Goal: Transaction & Acquisition: Book appointment/travel/reservation

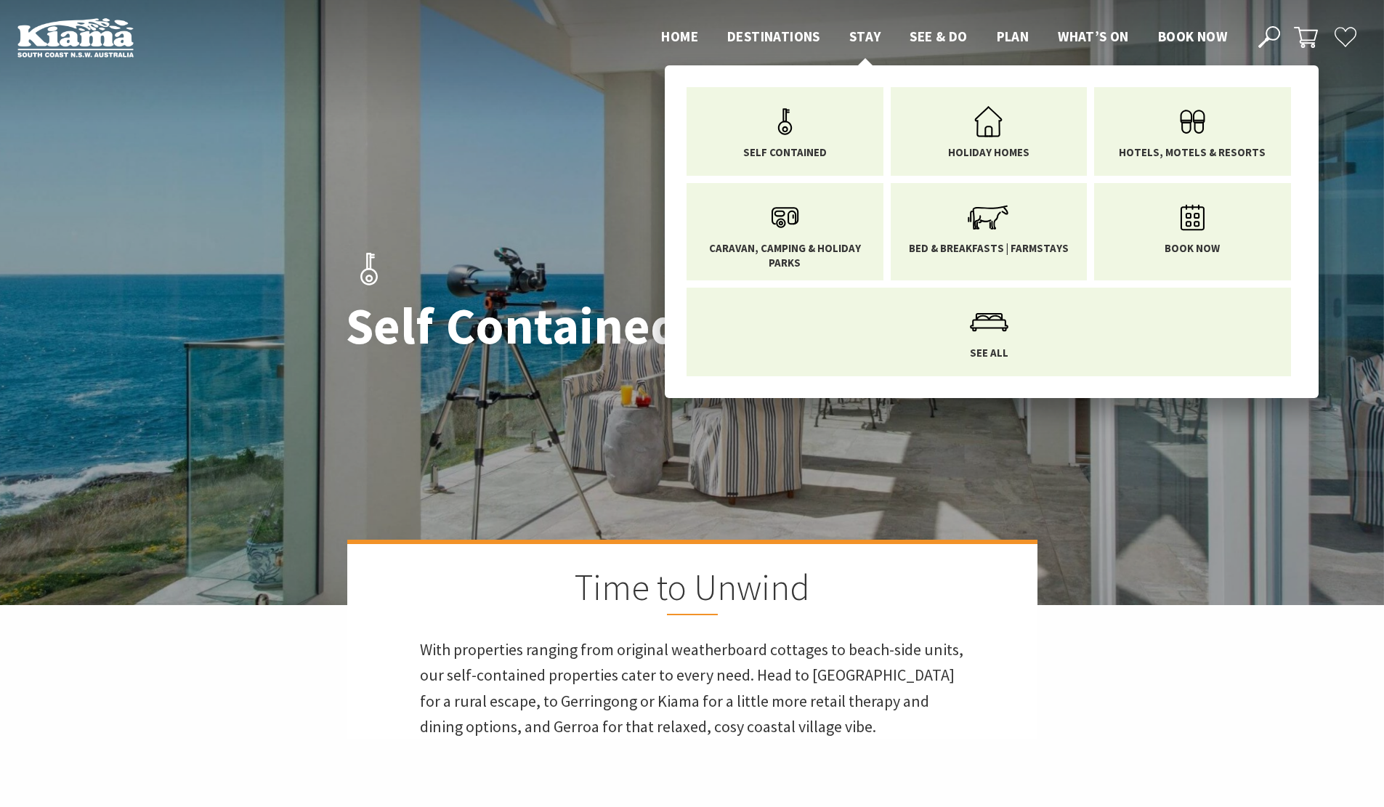
click at [873, 31] on span "Stay" at bounding box center [865, 36] width 32 height 17
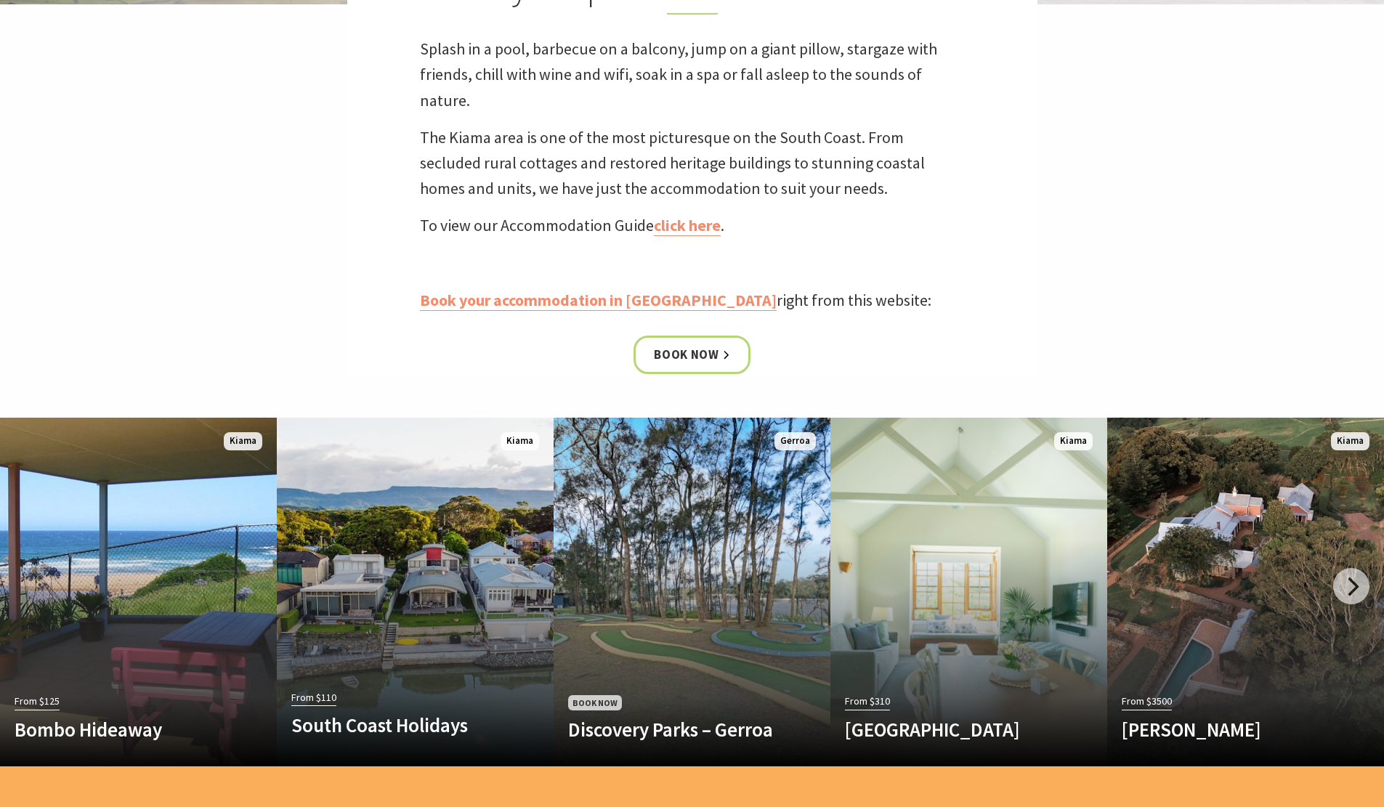
scroll to position [581, 0]
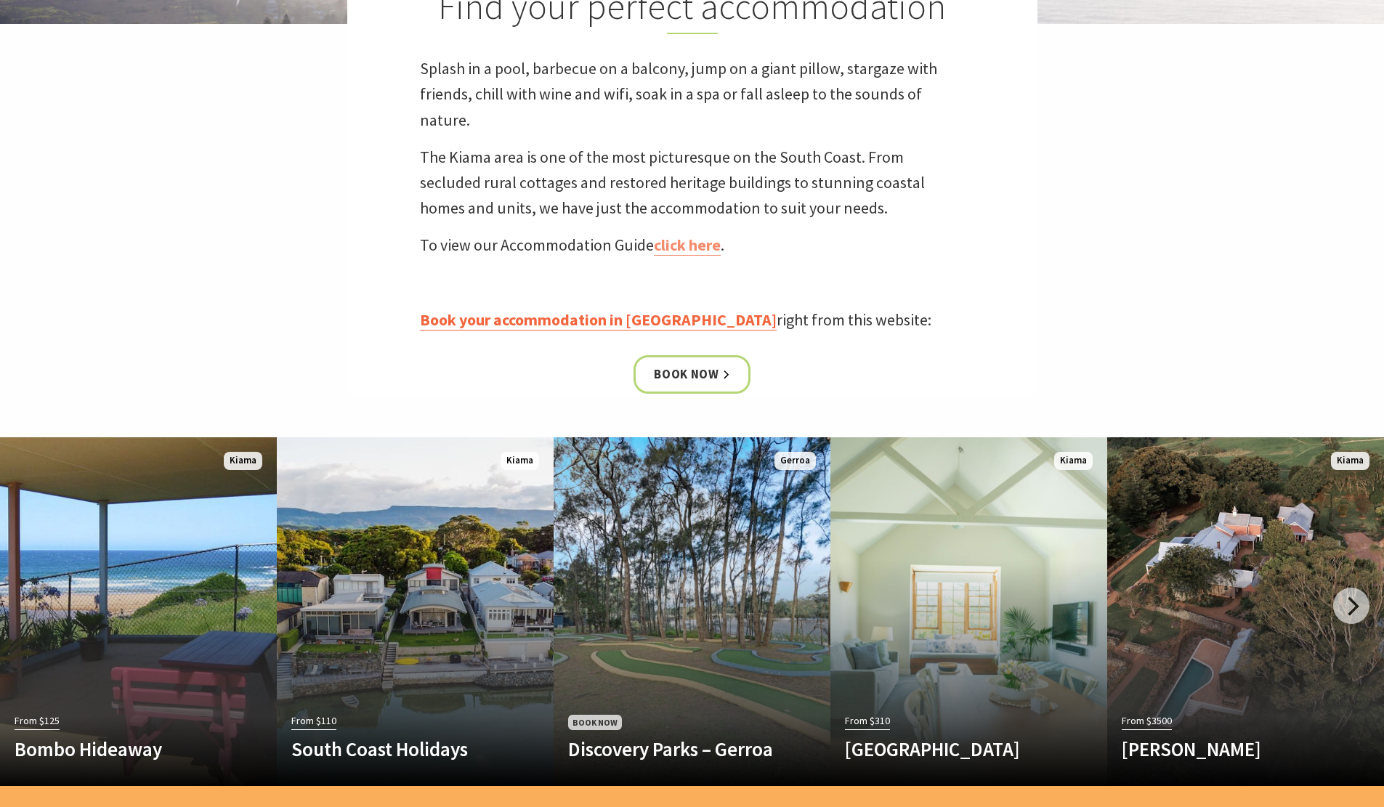
click at [539, 317] on link "Book your accommodation in [GEOGRAPHIC_DATA]" at bounding box center [598, 319] width 357 height 21
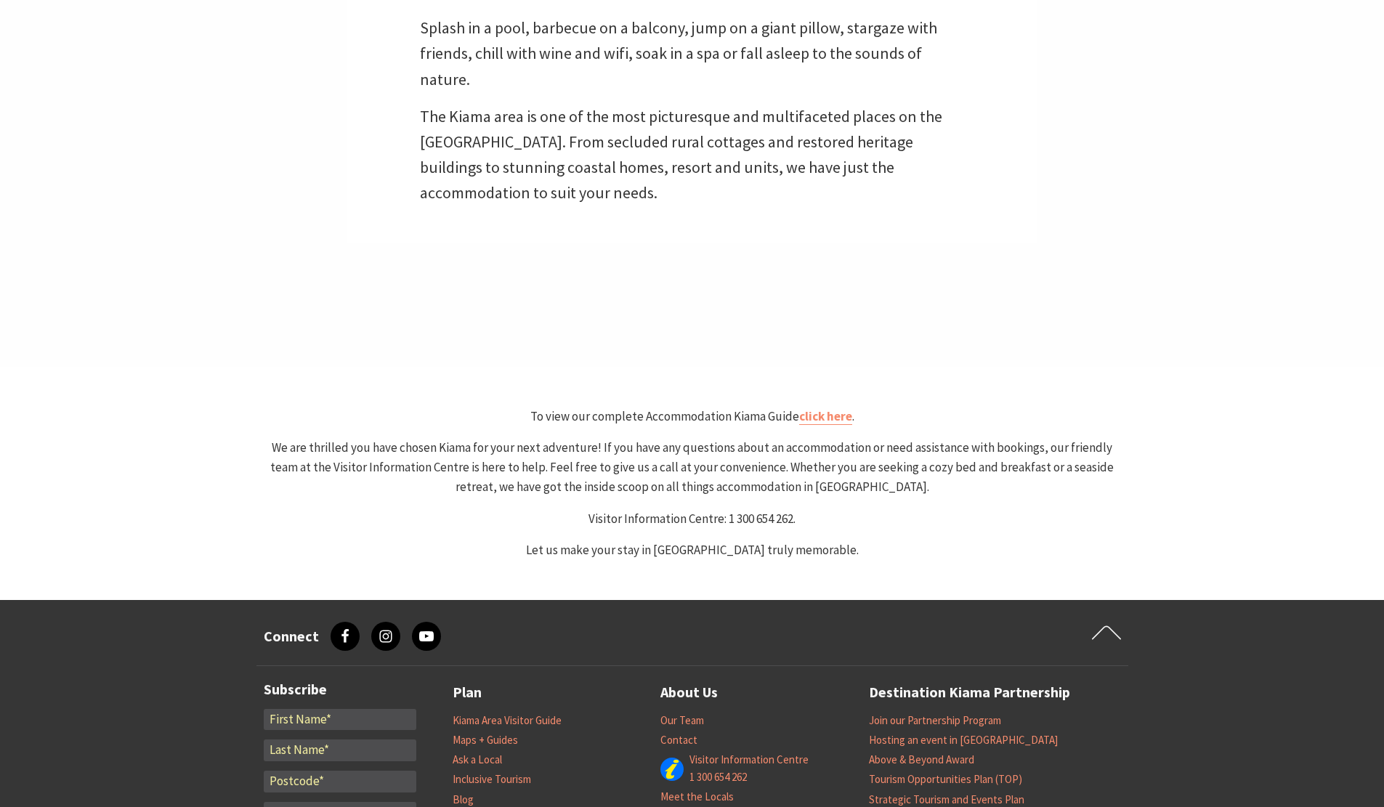
scroll to position [944, 0]
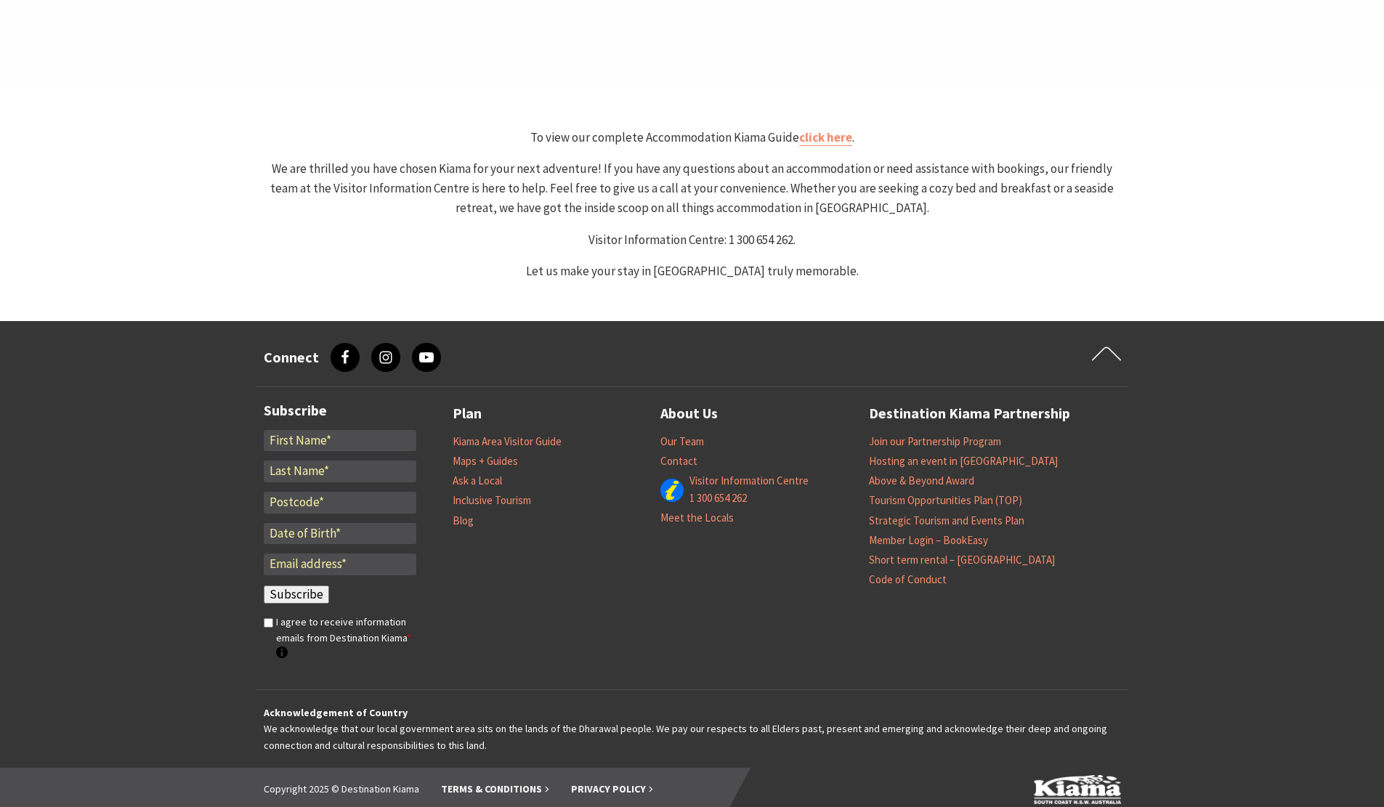
select select "3"
select select "2"
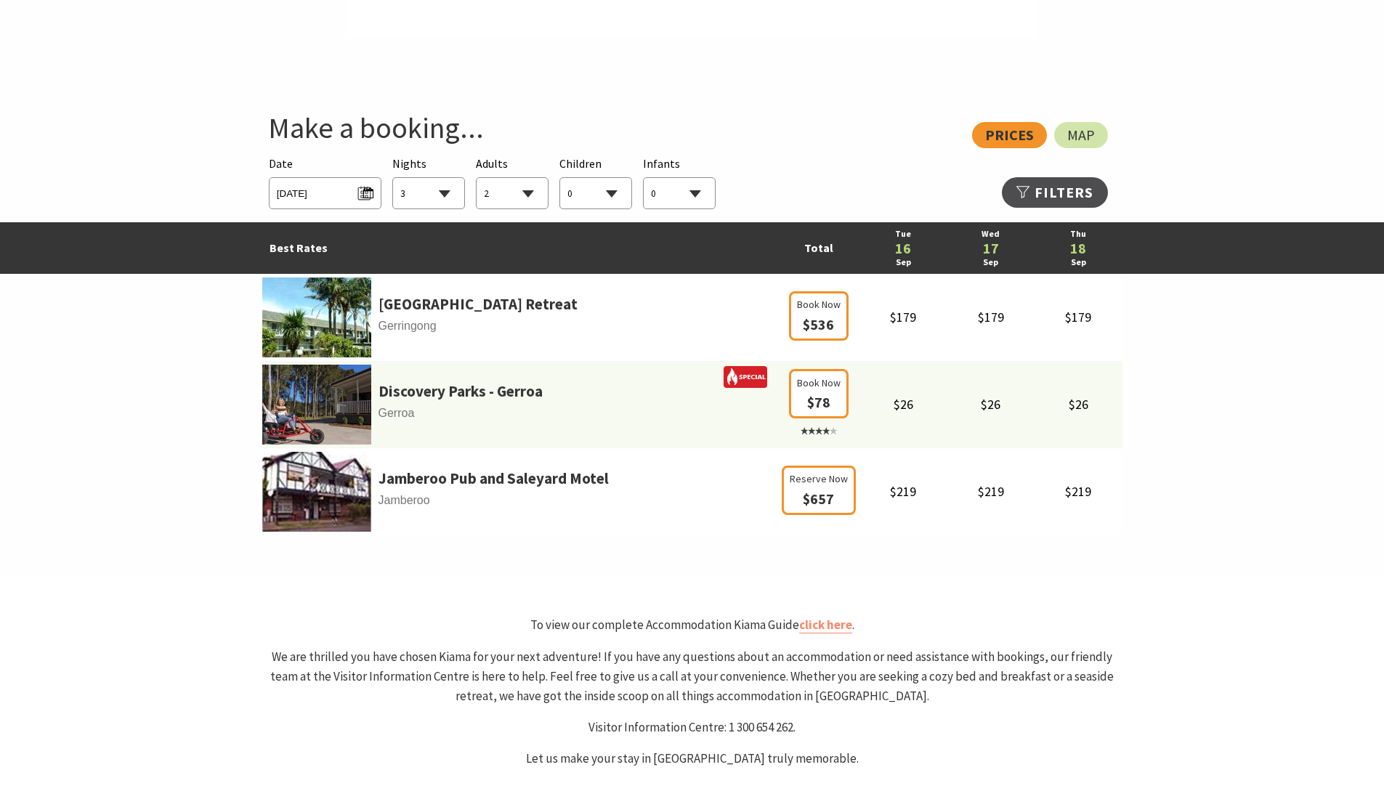
scroll to position [872, 0]
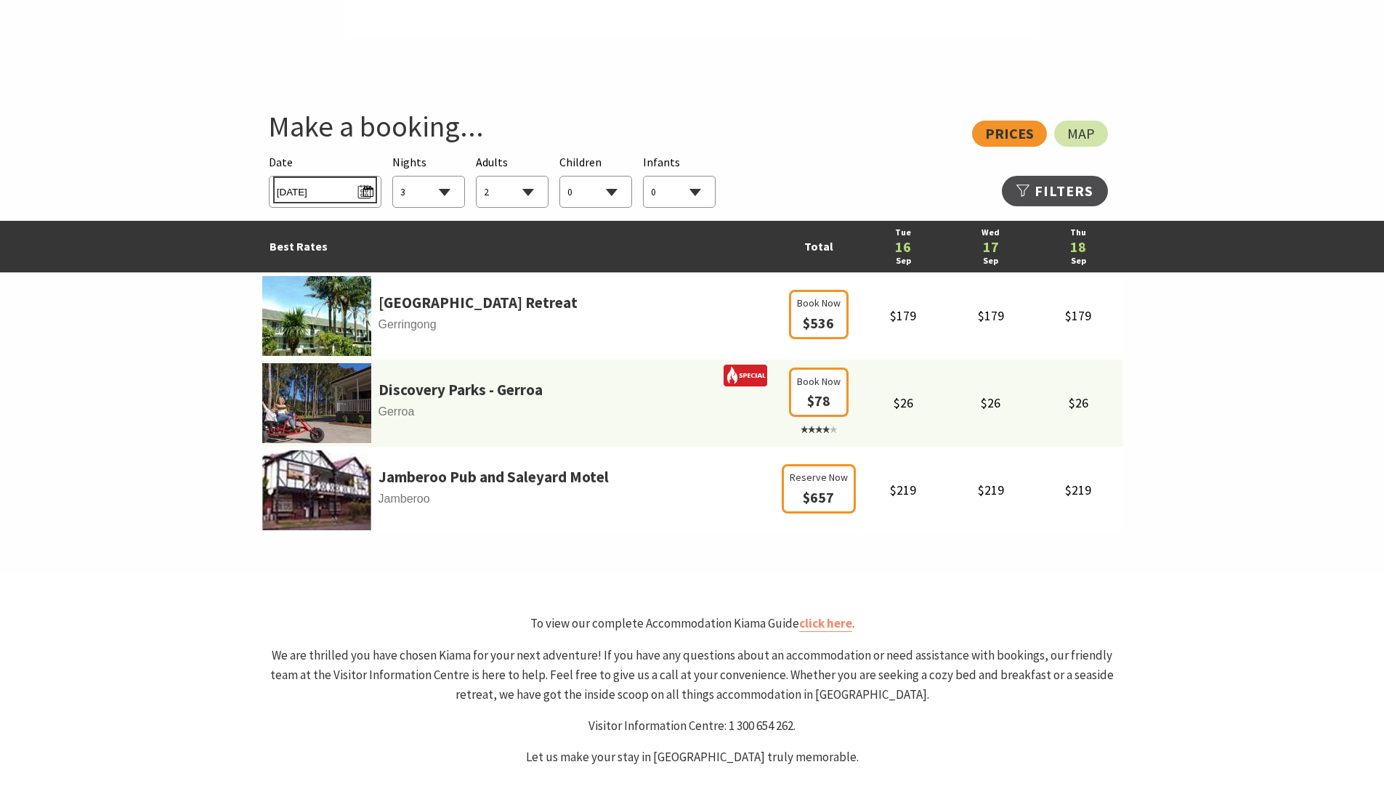
click at [360, 193] on span "Tue 16/09/2025" at bounding box center [325, 190] width 97 height 20
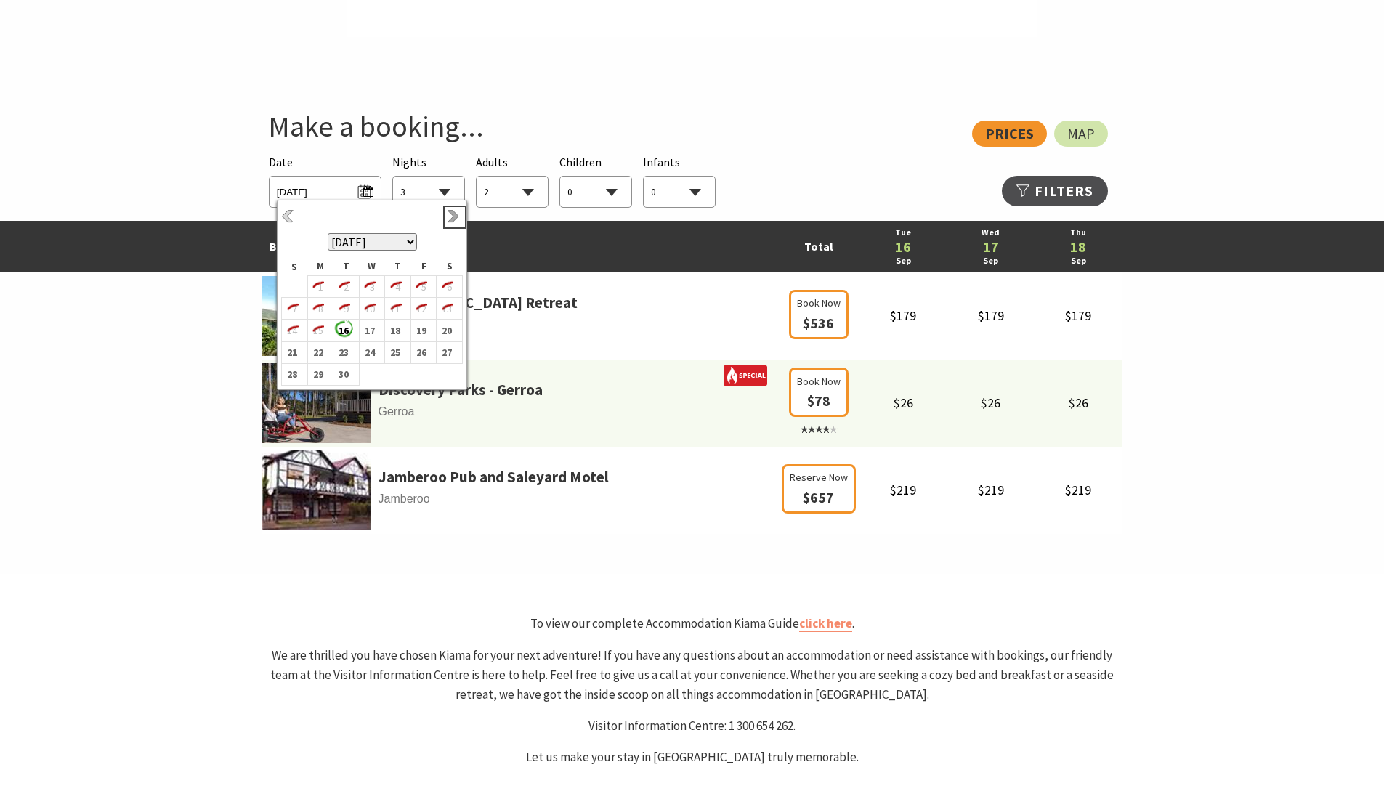
click at [449, 216] on link "Next" at bounding box center [455, 217] width 16 height 16
click at [456, 328] on b "20" at bounding box center [446, 330] width 19 height 19
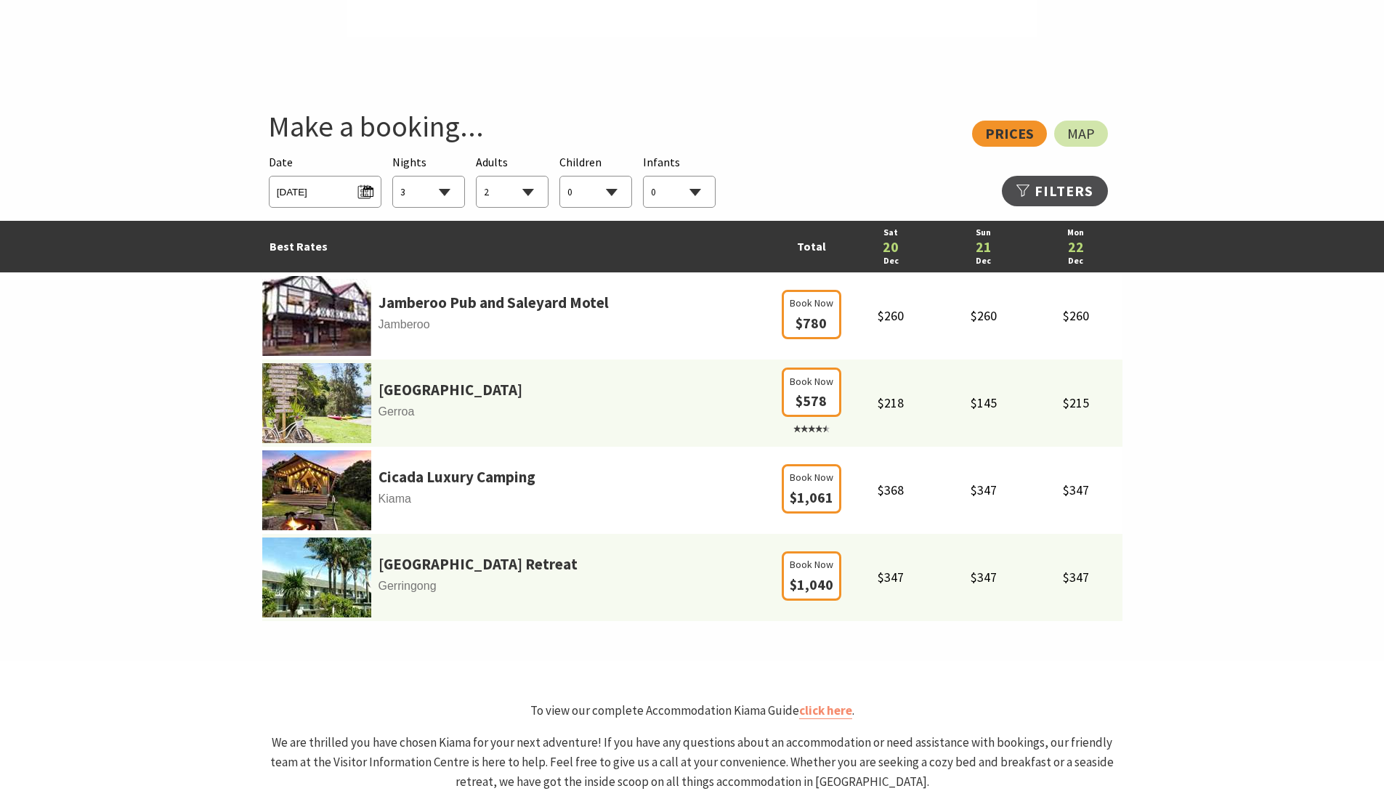
click at [447, 191] on select "1 2 3 4 5 6 7 8 9 10 11 12 13 14 15 16 17 18 19 20 21 22 23 24 25 26 27 28 29 30" at bounding box center [428, 193] width 71 height 32
select select "6"
click at [393, 177] on select "1 2 3 4 5 6 7 8 9 10 11 12 13 14 15 16 17 18 19 20 21 22 23 24 25 26 27 28 29 30" at bounding box center [428, 193] width 71 height 32
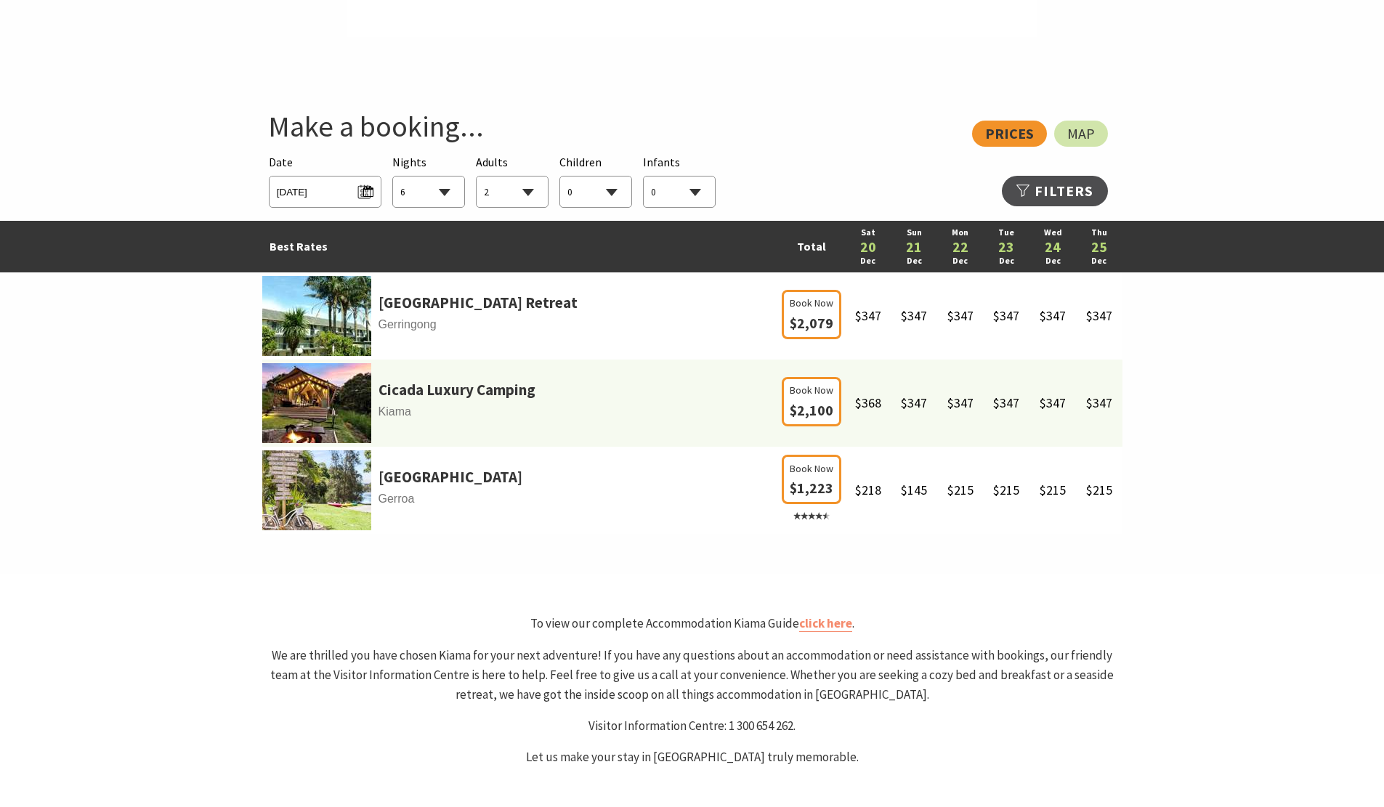
click at [530, 190] on select "0 1 2 3 4 5 6 7 8 9 10 11 12 13 14 15 16 17 18 19 20 21 22 23 24 25 26 27 28 29…" at bounding box center [512, 193] width 71 height 32
select select "4"
click at [477, 177] on select "0 1 2 3 4 5 6 7 8 9 10 11 12 13 14 15 16 17 18 19 20 21 22 23 24 25 26 27 28 29…" at bounding box center [512, 193] width 71 height 32
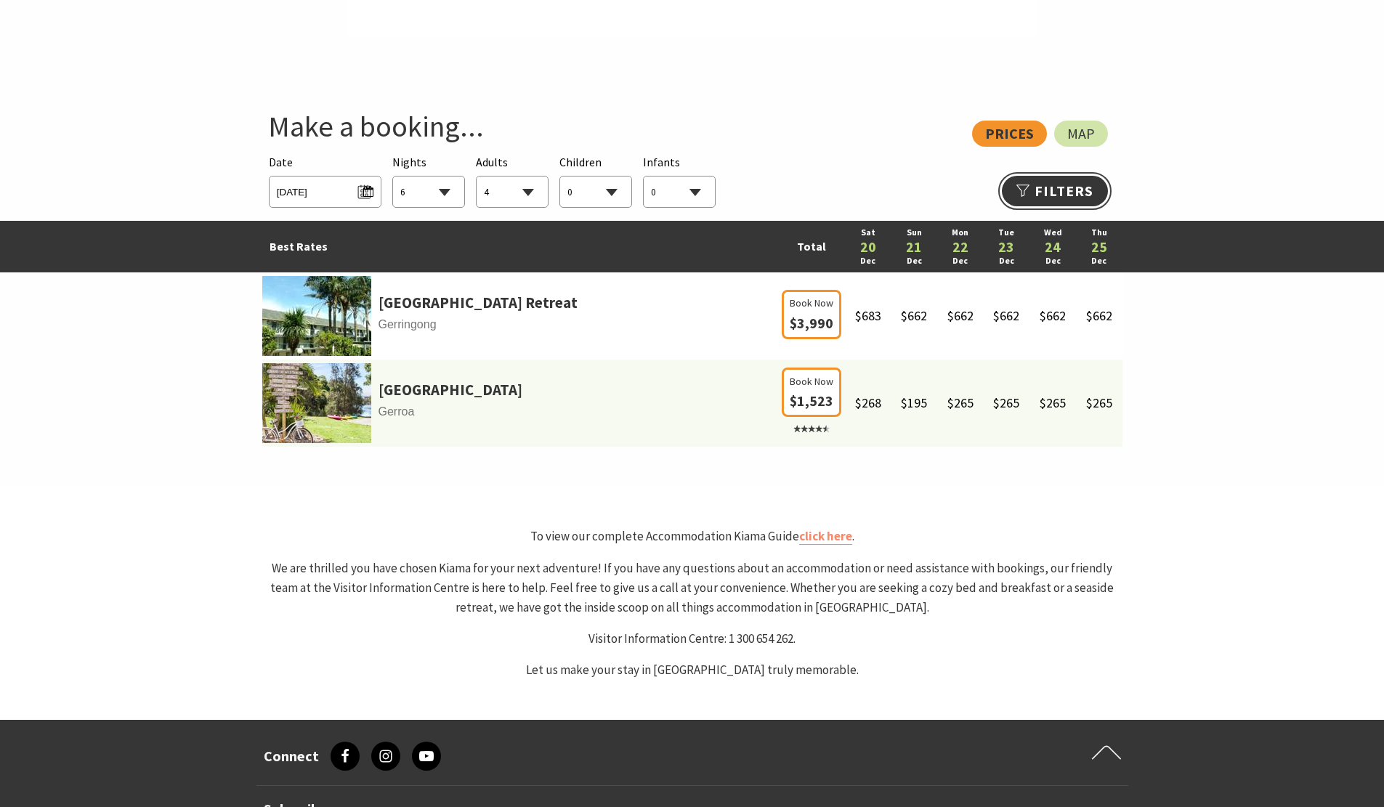
click at [1019, 194] on link "Refine Results >>" at bounding box center [1055, 191] width 106 height 31
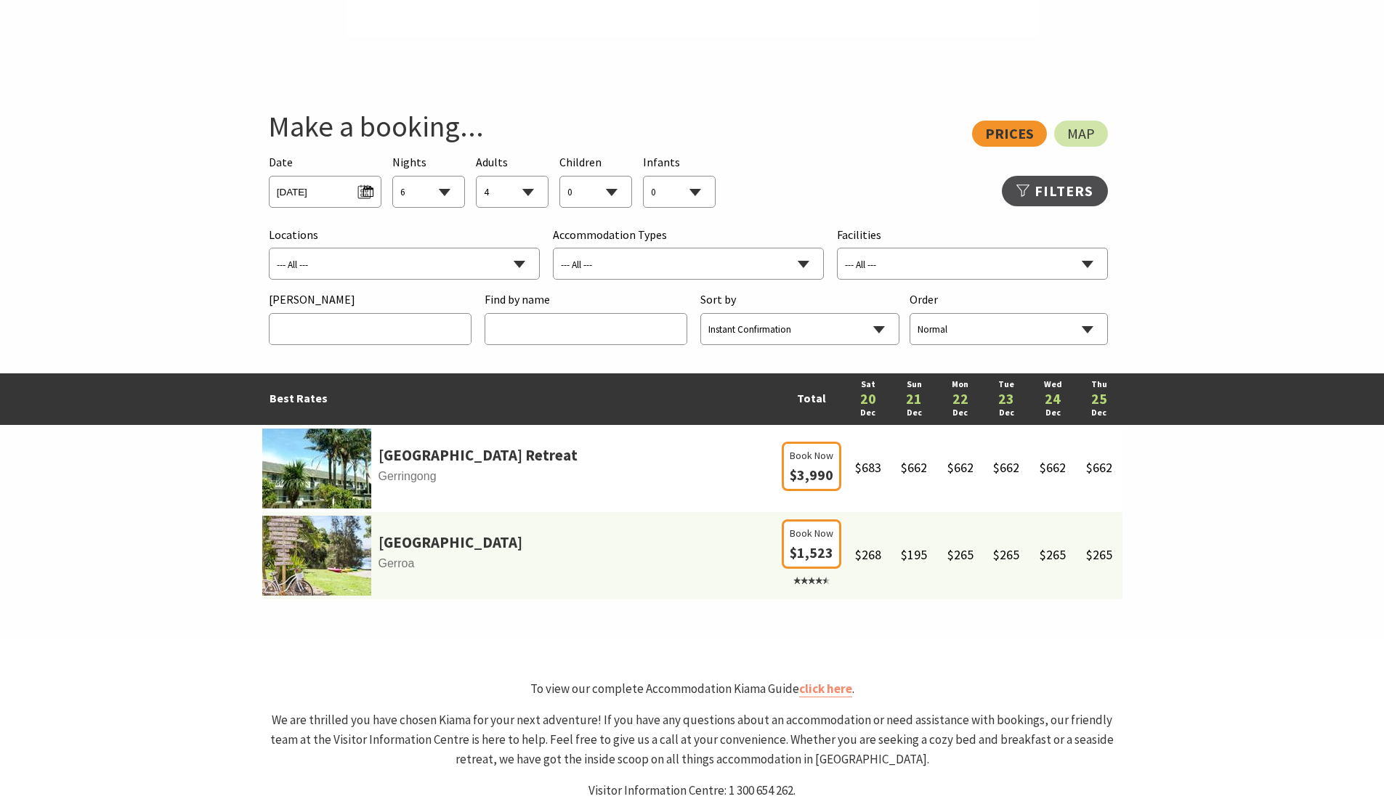
click at [909, 256] on select "--- All --- Adult Retreat Air Conditioning Balcony/Outdoor Area BBQ Boat Parkin…" at bounding box center [973, 264] width 270 height 32
select select "32024"
click at [838, 248] on select "--- All --- Adult Retreat Air Conditioning Balcony/Outdoor Area BBQ Boat Parkin…" at bounding box center [973, 264] width 270 height 32
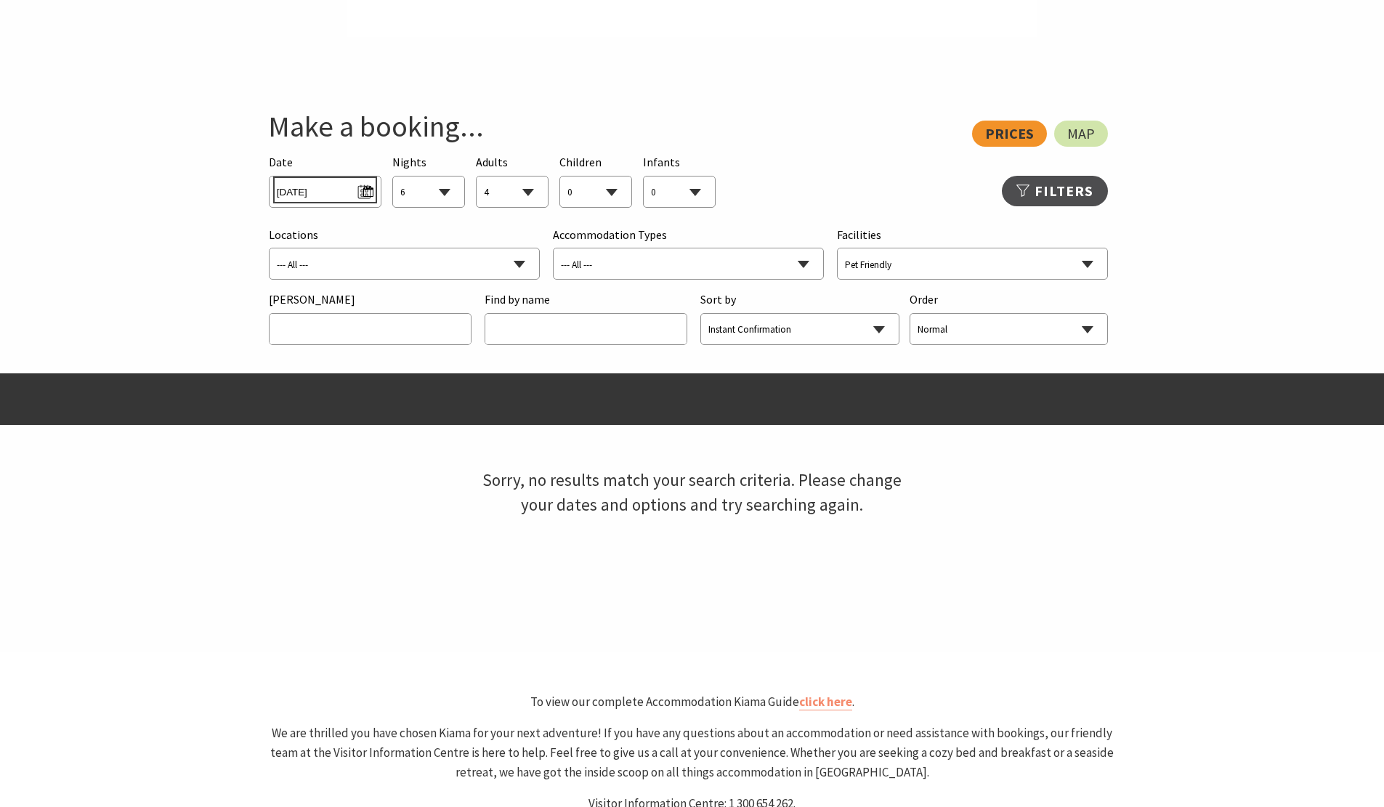
click at [352, 189] on span "Sat 20/12/2025" at bounding box center [325, 190] width 97 height 20
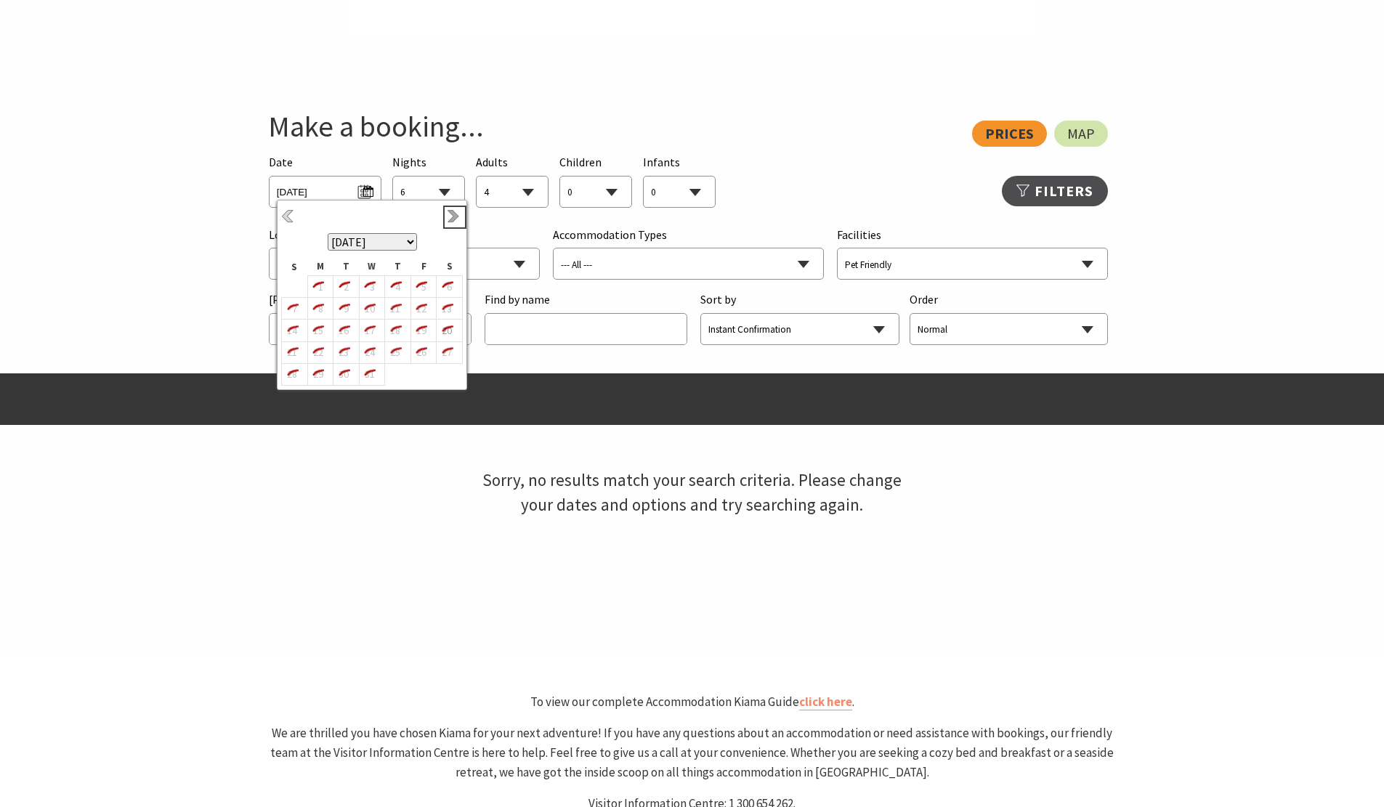
click at [458, 219] on link "Next" at bounding box center [455, 217] width 16 height 16
click at [286, 211] on link "Previous" at bounding box center [289, 217] width 16 height 16
click at [440, 189] on select "1 2 3 4 5 6 7 8 9 10 11 12 13 14 15 16 17 18 19 20 21 22 23 24 25 26 27 28 29 30" at bounding box center [428, 193] width 71 height 32
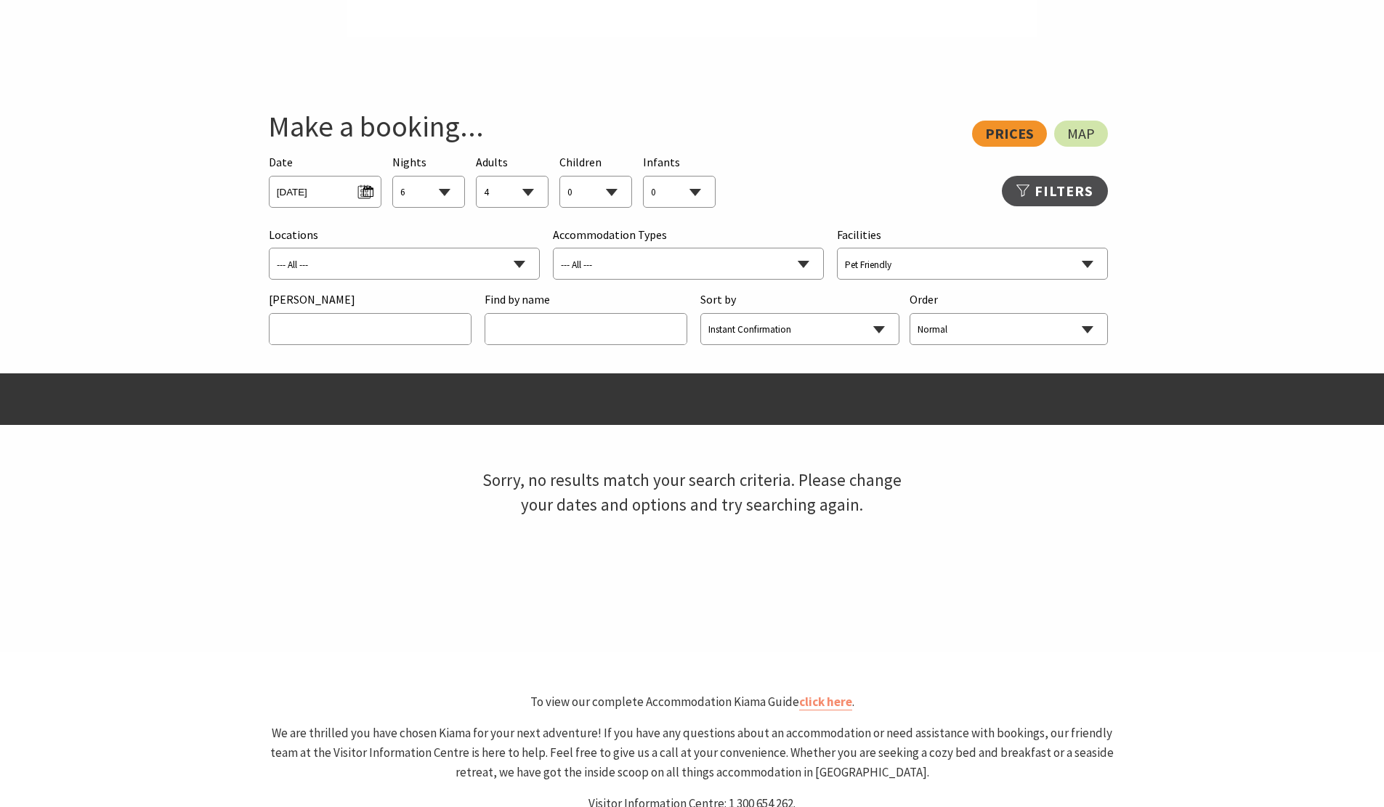
select select "4"
click at [393, 177] on select "1 2 3 4 5 6 7 8 9 10 11 12 13 14 15 16 17 18 19 20 21 22 23 24 25 26 27 28 29 30" at bounding box center [428, 193] width 71 height 32
click at [362, 192] on span "Sat 20/12/2025" at bounding box center [325, 190] width 97 height 20
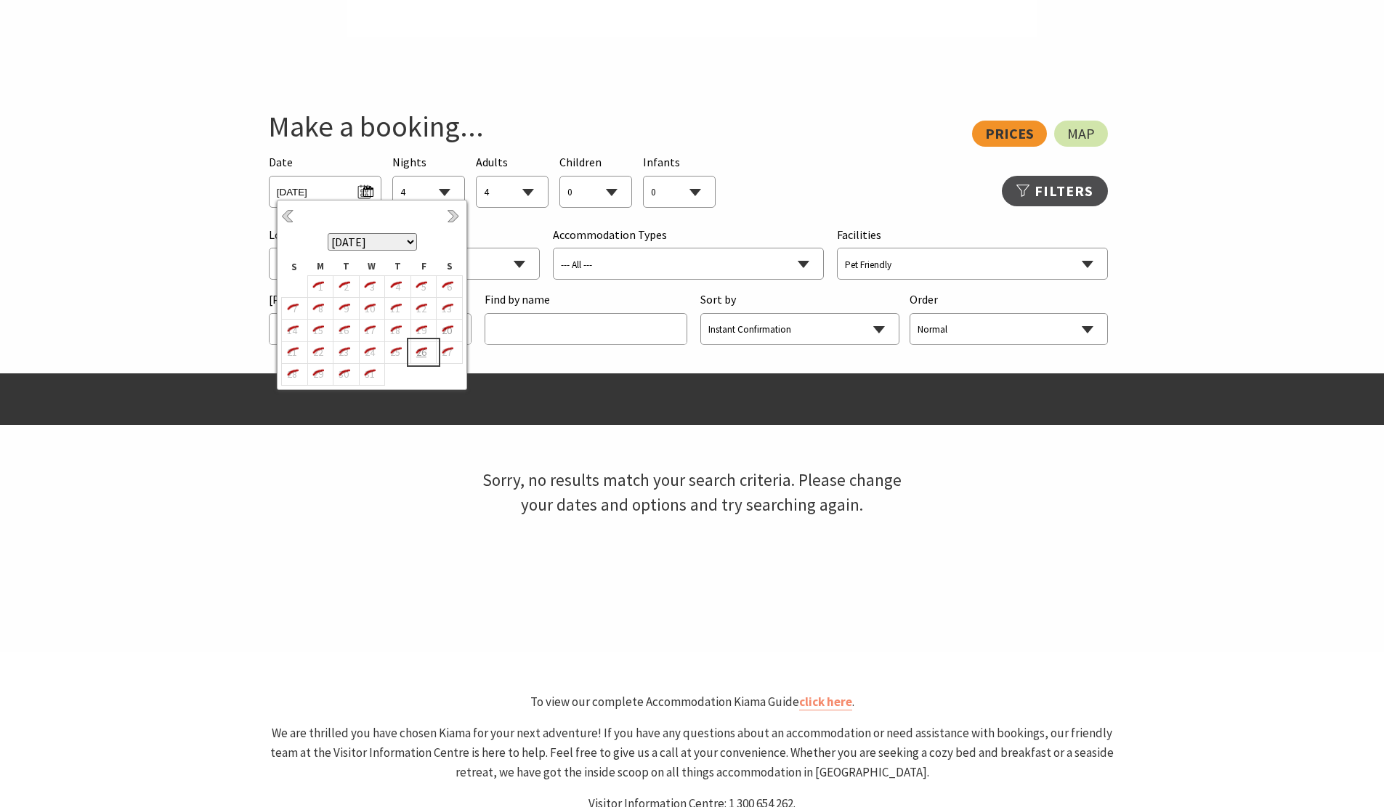
click at [430, 355] on td "26" at bounding box center [423, 352] width 26 height 22
click at [360, 489] on div "Sorry, no results match your search criteria. Please change your dates and opti…" at bounding box center [692, 492] width 860 height 239
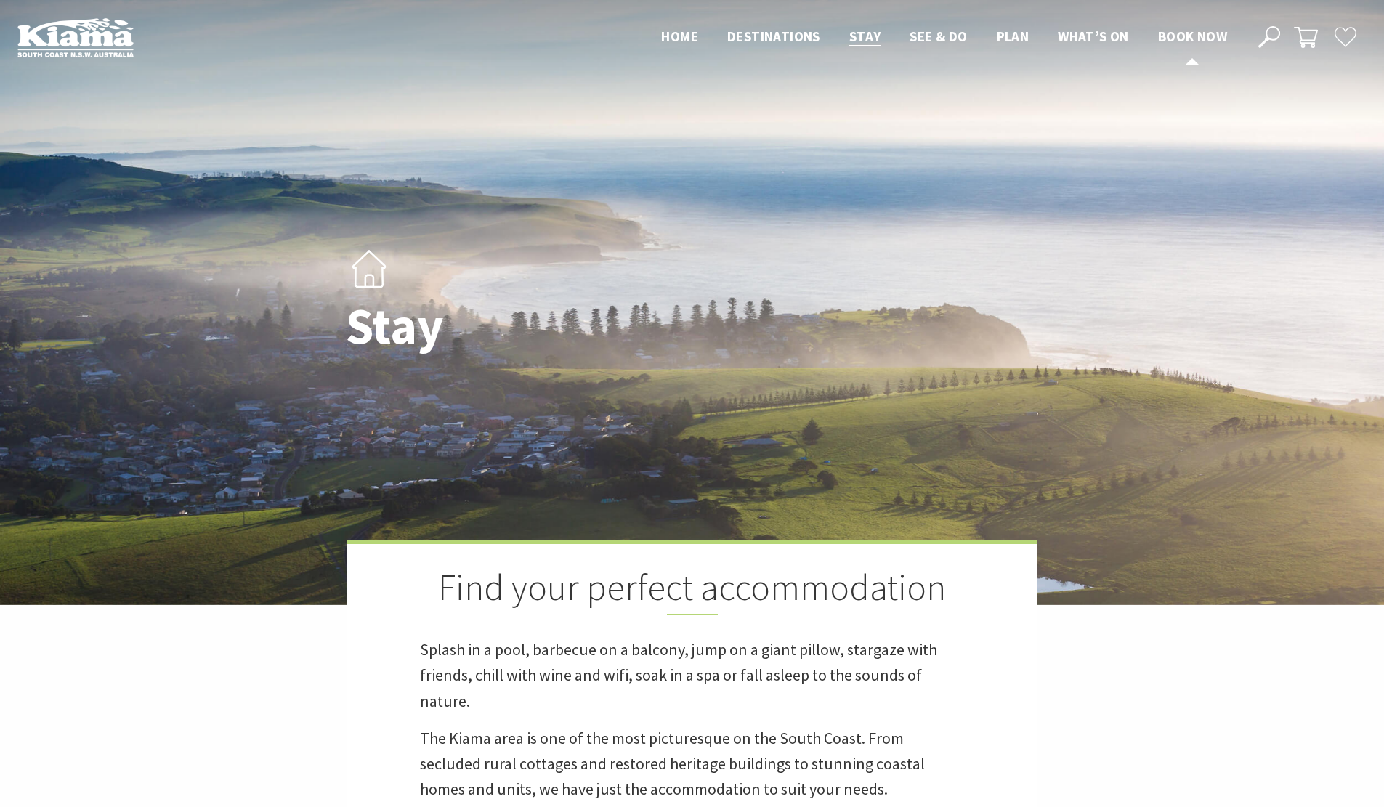
click at [1165, 31] on span "Book now" at bounding box center [1192, 36] width 69 height 17
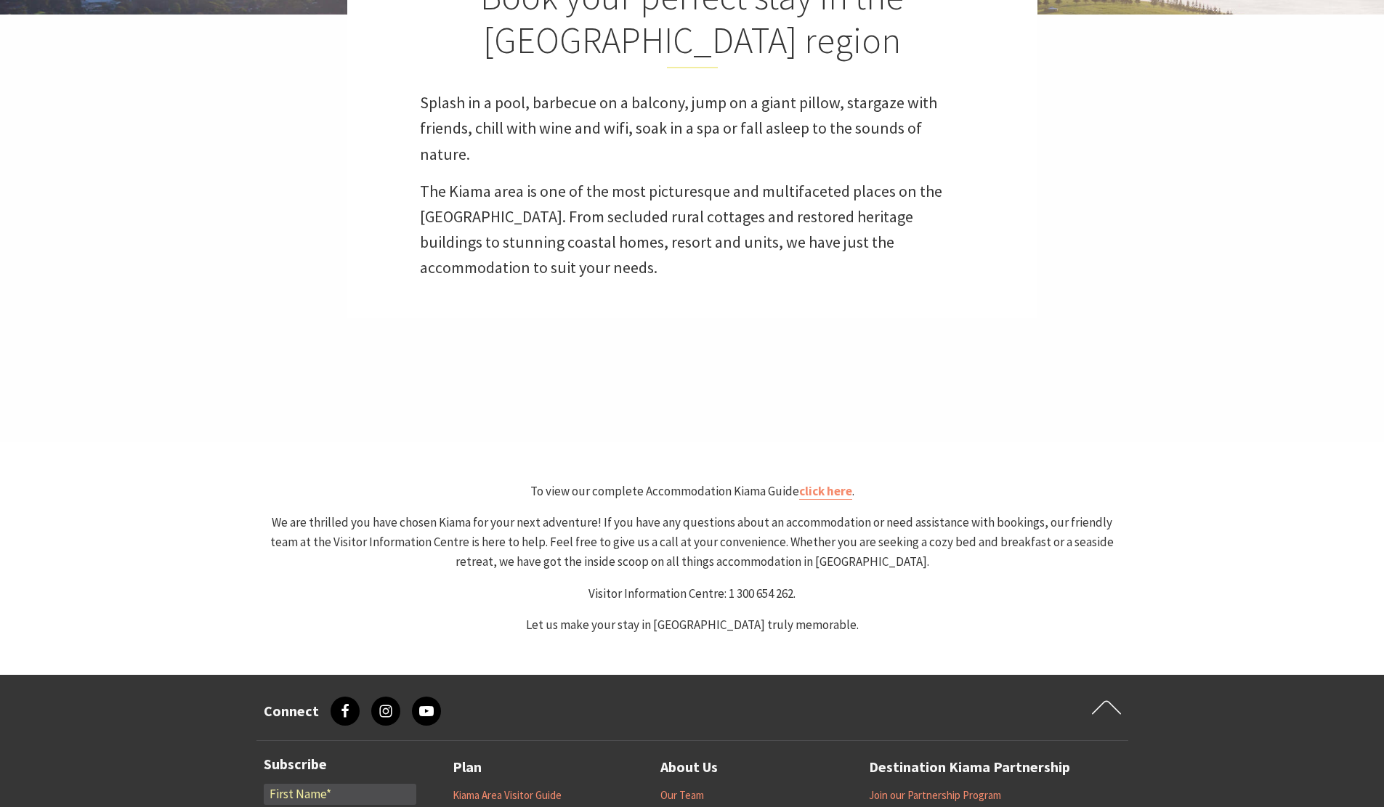
scroll to position [872, 0]
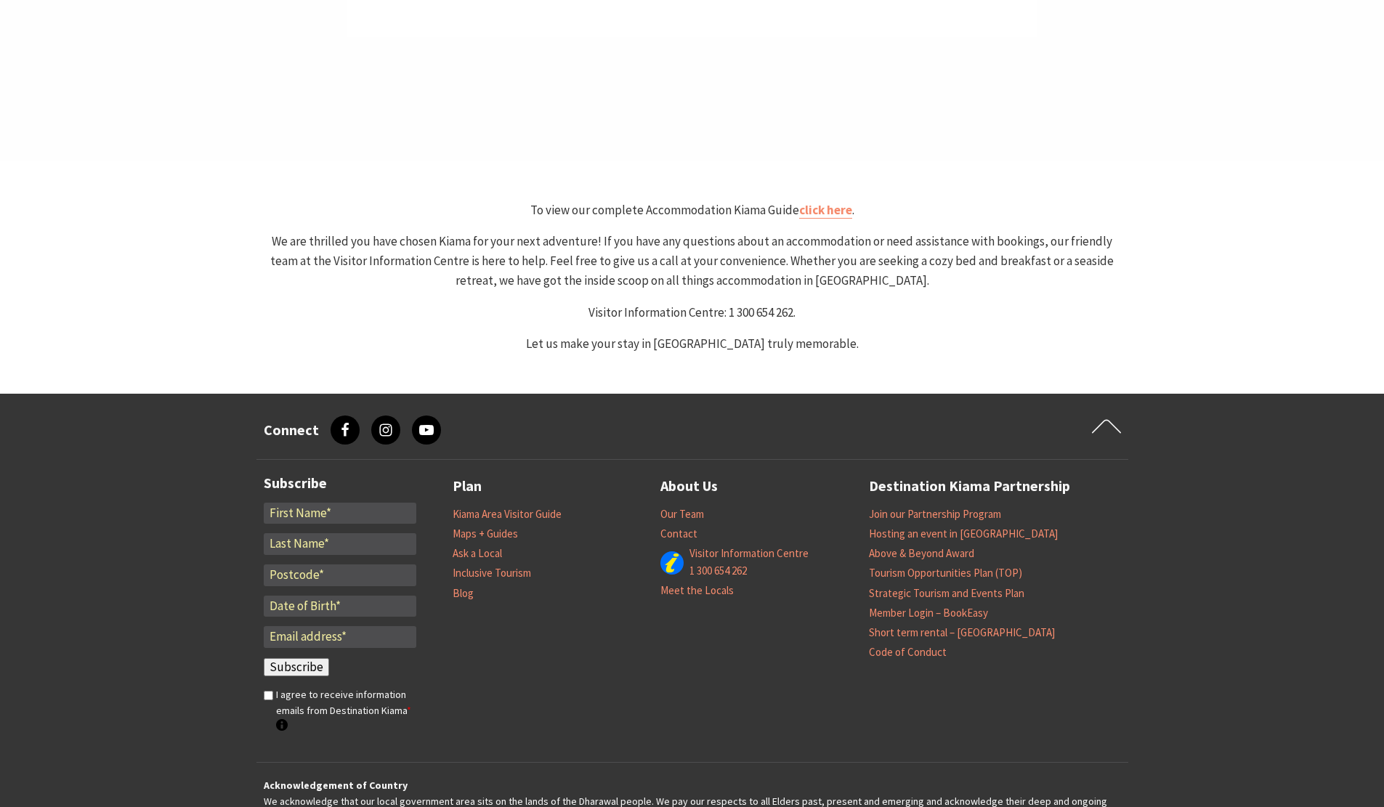
select select "4"
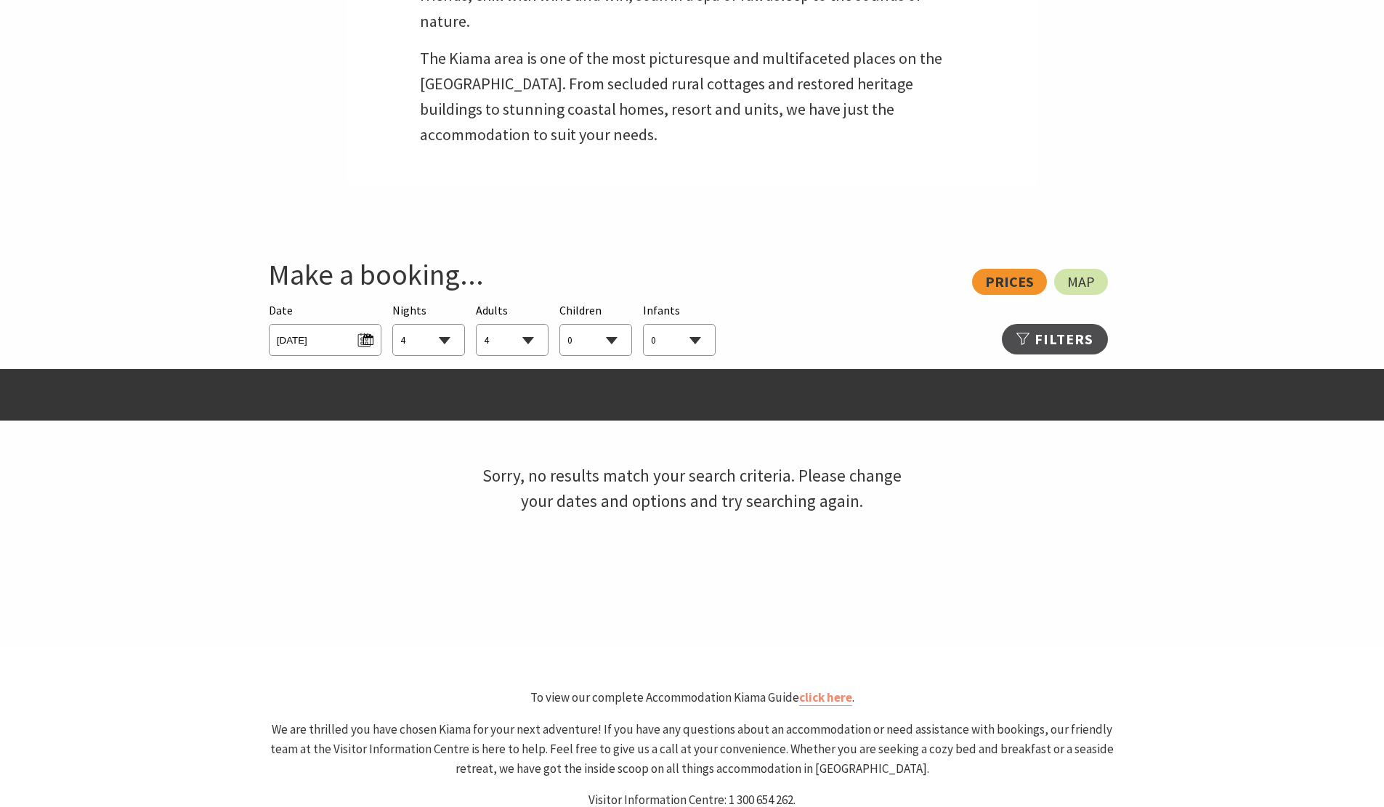
scroll to position [581, 0]
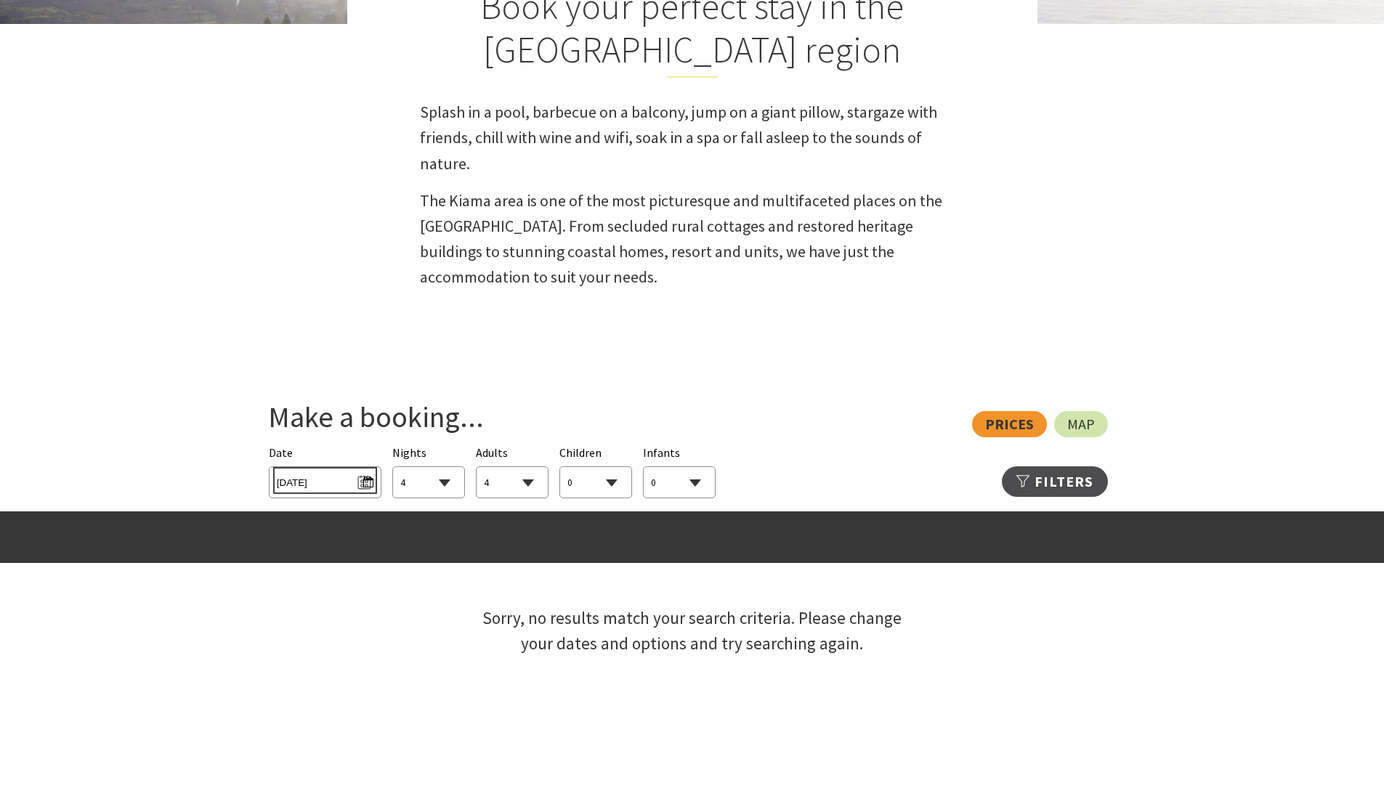
click at [362, 482] on span "Sat 20/12/2025" at bounding box center [325, 481] width 97 height 20
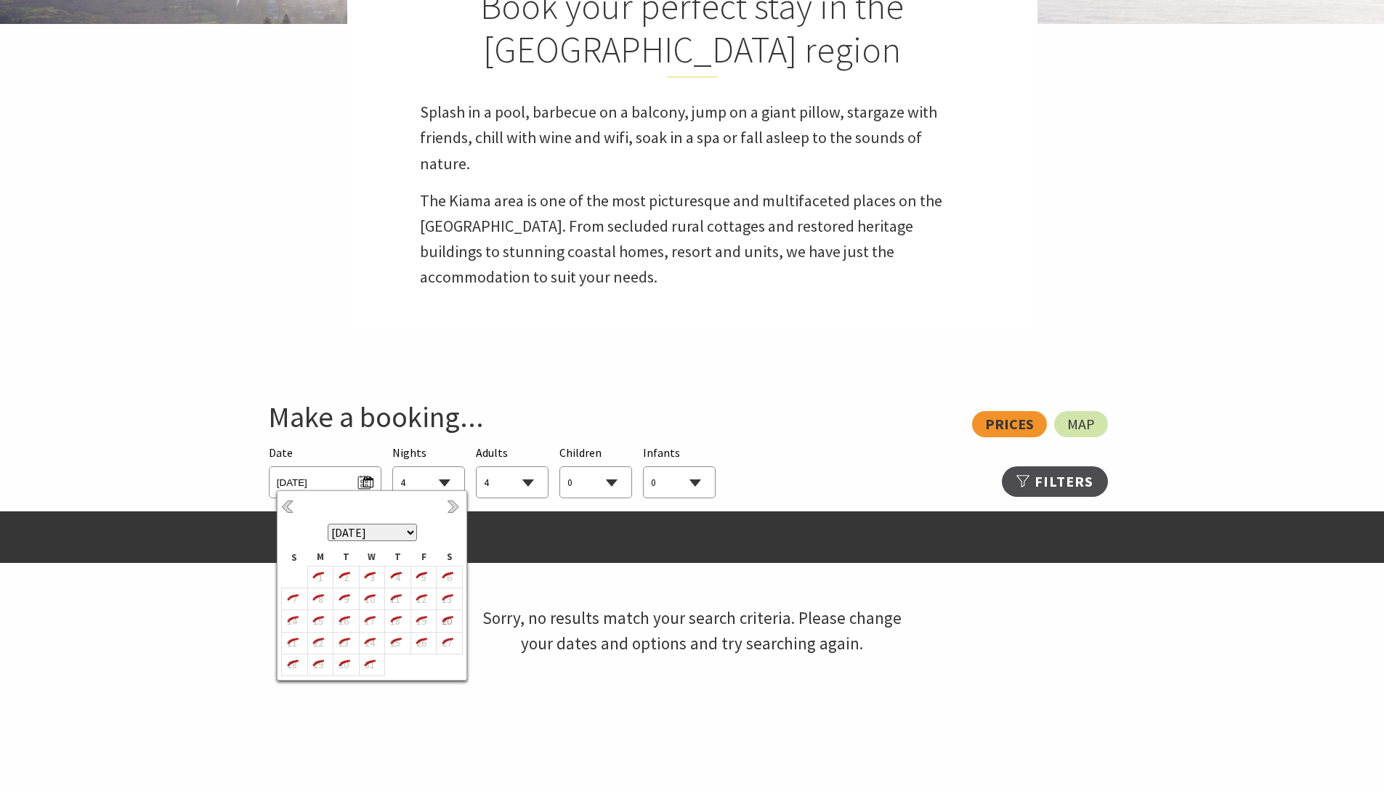
click at [405, 538] on select "September 2025 October 2025 November 2025 December 2025 January 2026 February 2…" at bounding box center [372, 532] width 89 height 17
